Goal: Navigation & Orientation: Find specific page/section

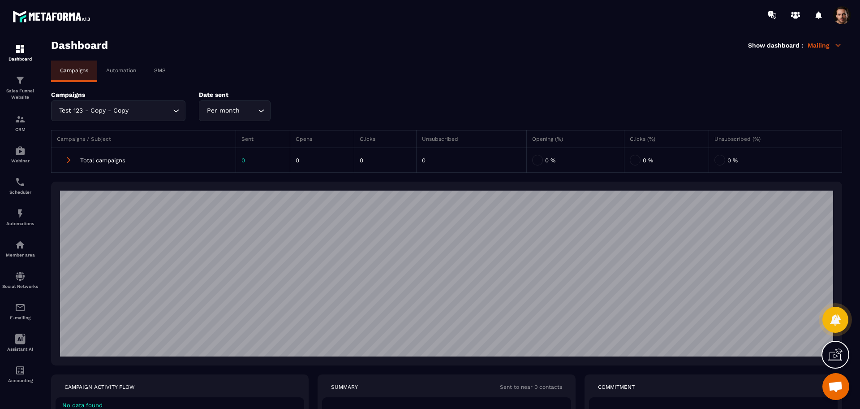
click at [165, 108] on input "Search for option" at bounding box center [150, 111] width 40 height 10
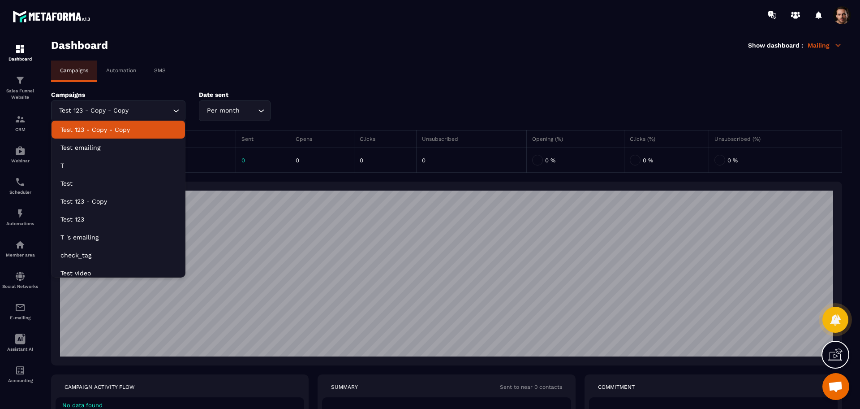
click at [217, 70] on div "Campaigns Automation SMS" at bounding box center [446, 71] width 791 height 22
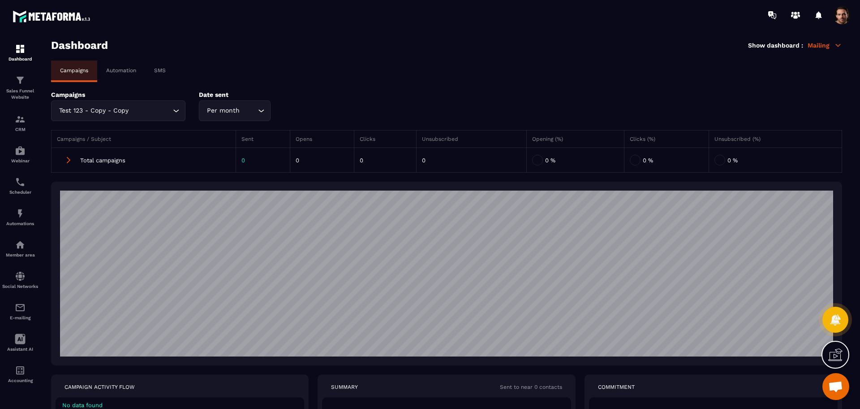
click at [841, 15] on span at bounding box center [842, 15] width 18 height 18
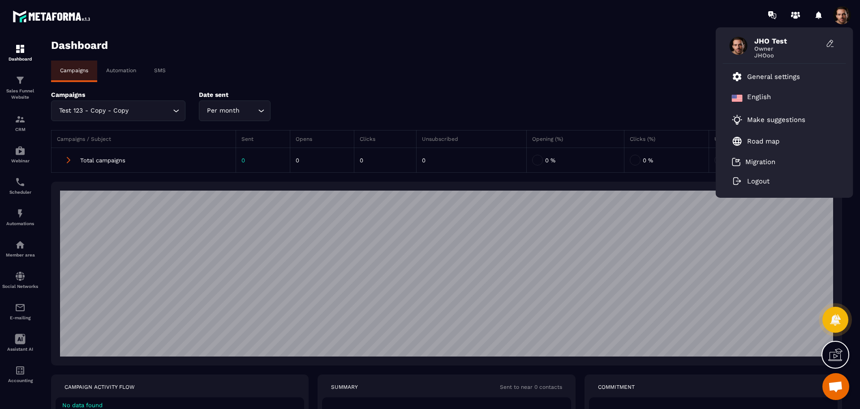
click at [242, 62] on div "Campaigns Automation SMS" at bounding box center [446, 71] width 791 height 22
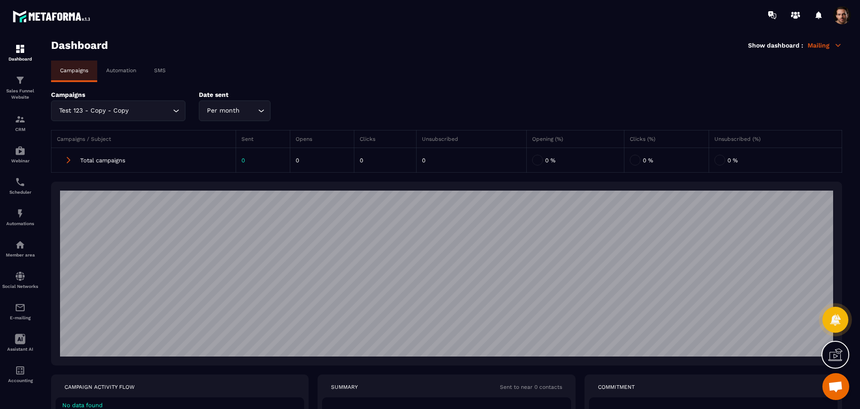
click at [119, 69] on p "Automation" at bounding box center [121, 70] width 30 height 6
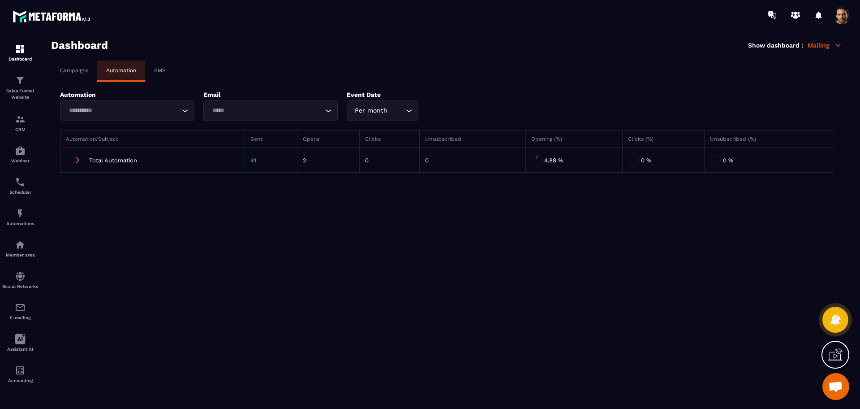
click at [154, 67] on div "SMS" at bounding box center [160, 70] width 30 height 20
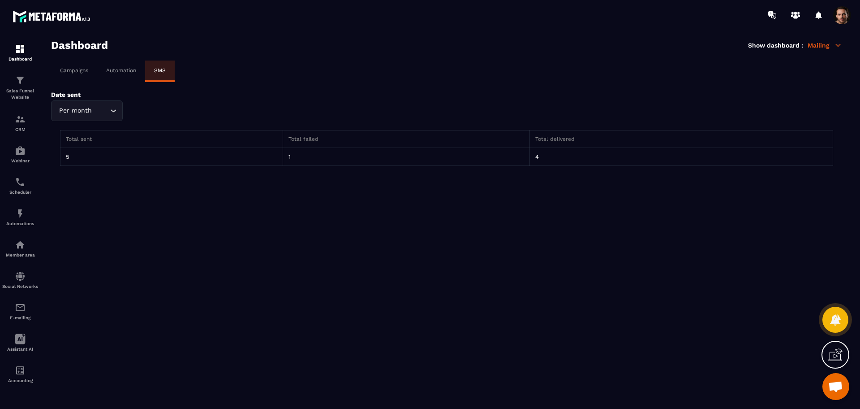
click at [78, 66] on div "Campaigns" at bounding box center [74, 70] width 46 height 20
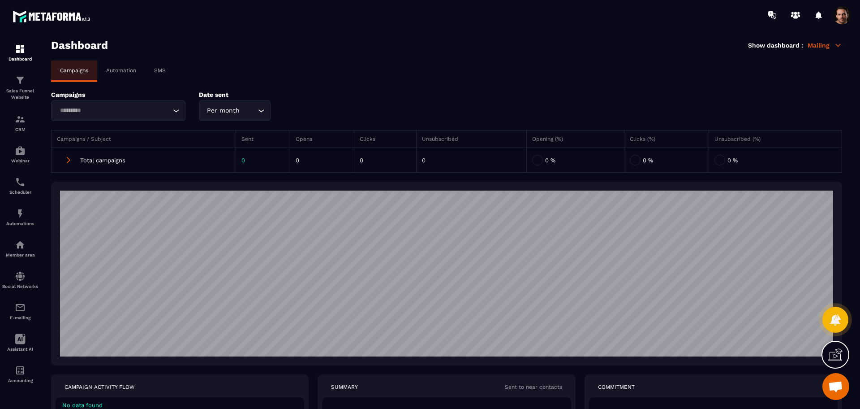
click at [118, 70] on p "Automation" at bounding box center [121, 70] width 30 height 6
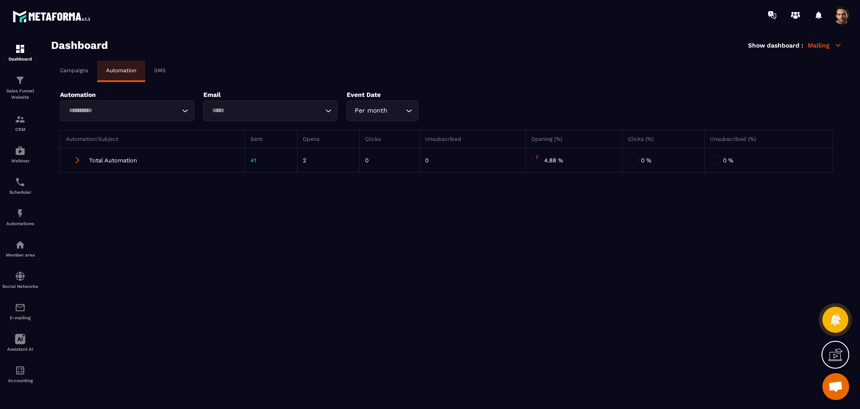
click at [819, 45] on p "Mailing" at bounding box center [825, 45] width 34 height 8
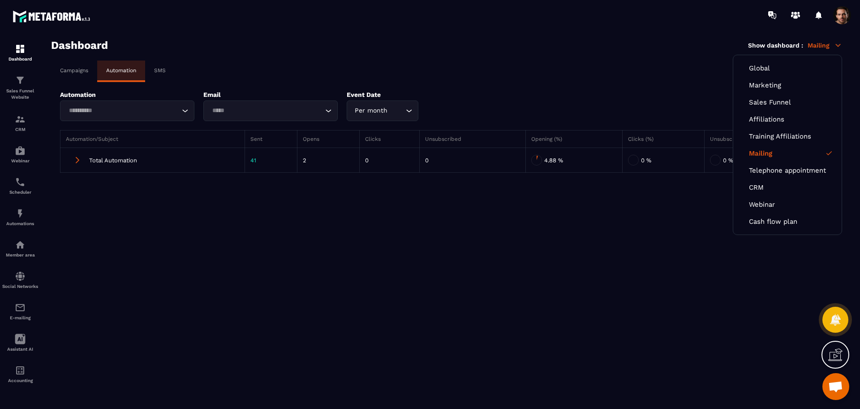
click at [715, 66] on div "Campaigns Automation SMS" at bounding box center [446, 71] width 791 height 22
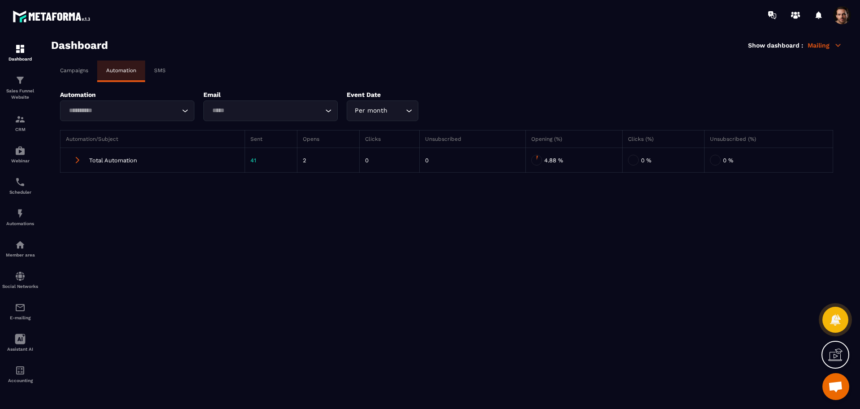
click at [838, 15] on span at bounding box center [842, 15] width 18 height 18
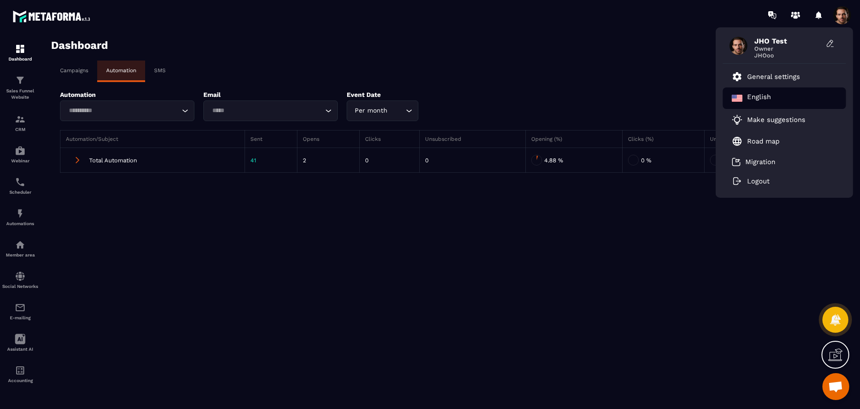
click at [778, 97] on div "English" at bounding box center [784, 98] width 123 height 22
